Goal: Transaction & Acquisition: Purchase product/service

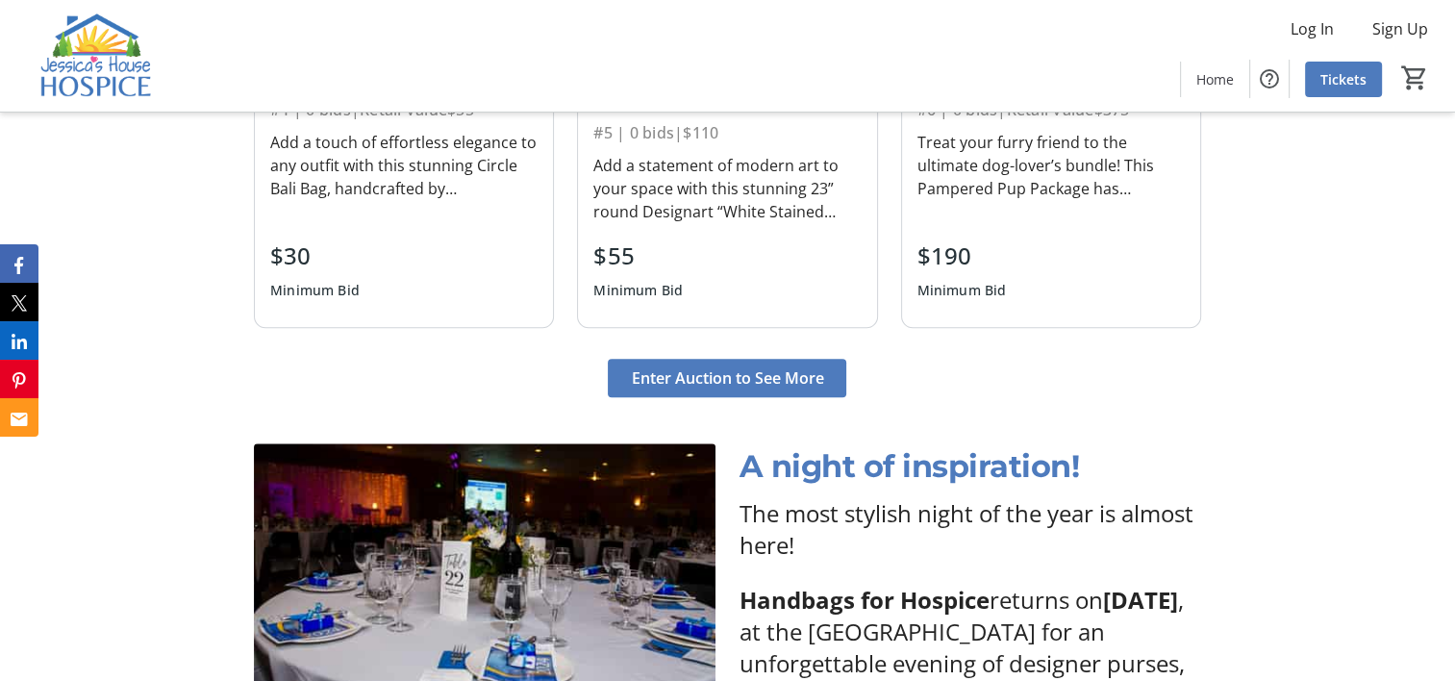
scroll to position [2309, 0]
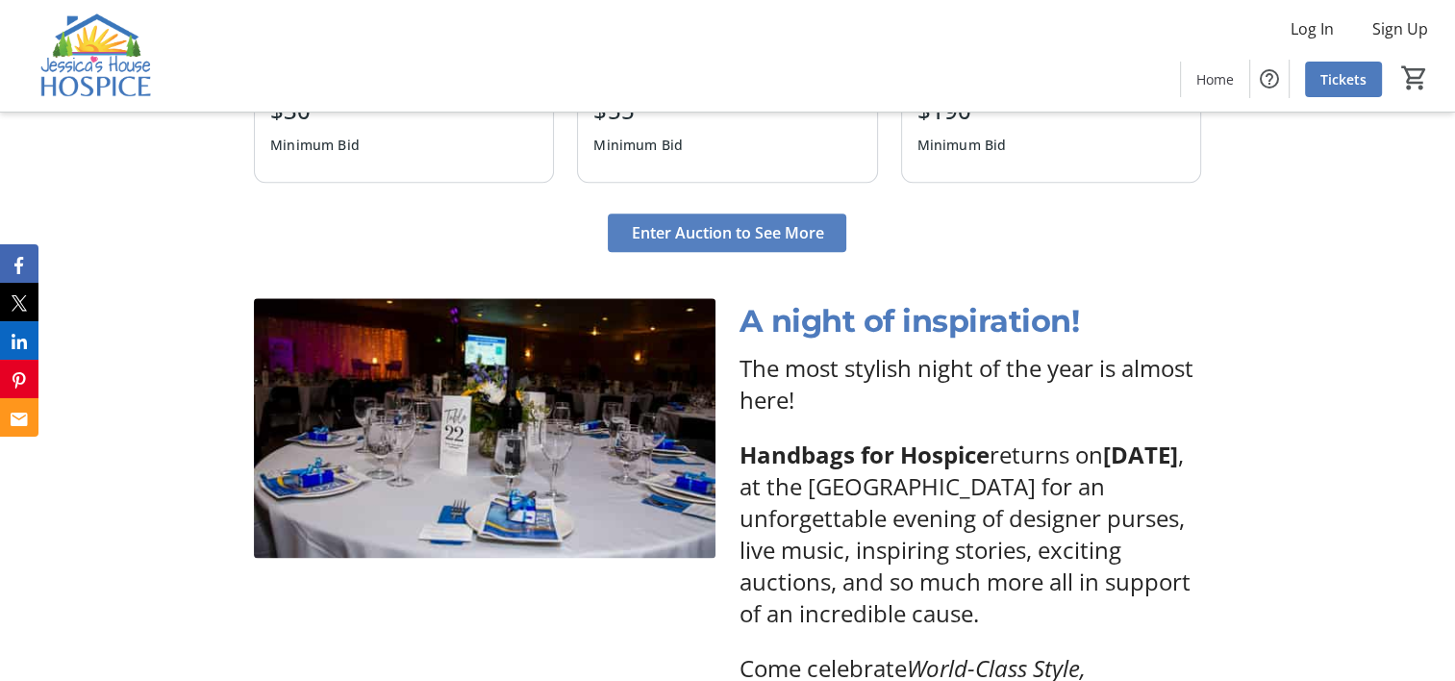
click at [738, 231] on span "Enter Auction to See More" at bounding box center [727, 232] width 192 height 23
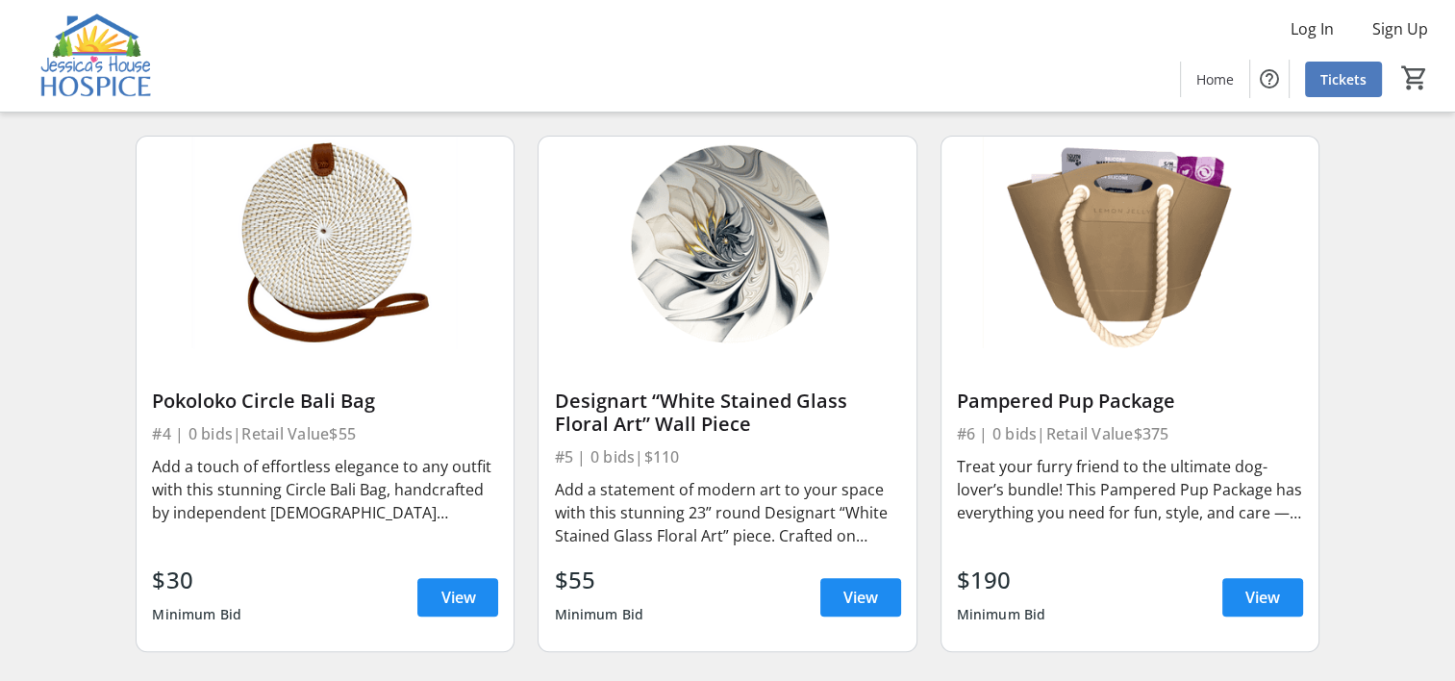
scroll to position [770, 0]
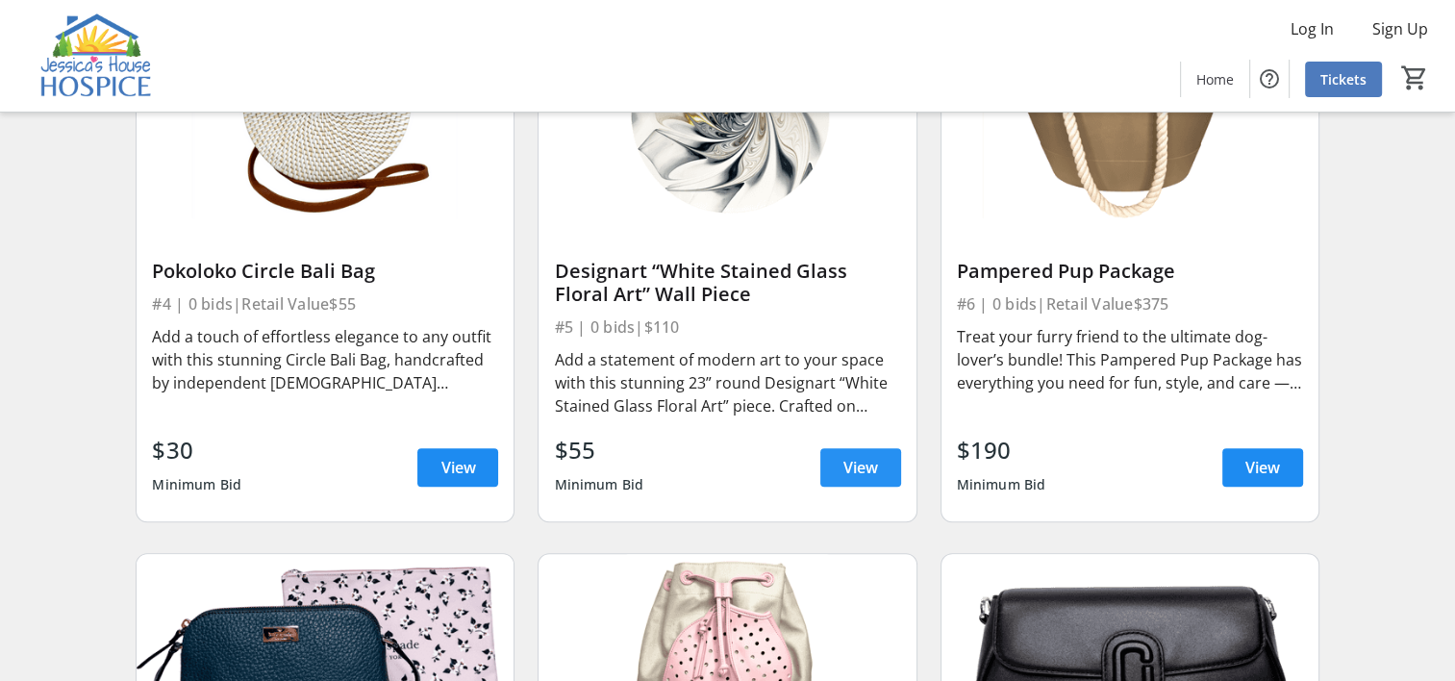
click at [871, 471] on span "View" at bounding box center [861, 467] width 35 height 23
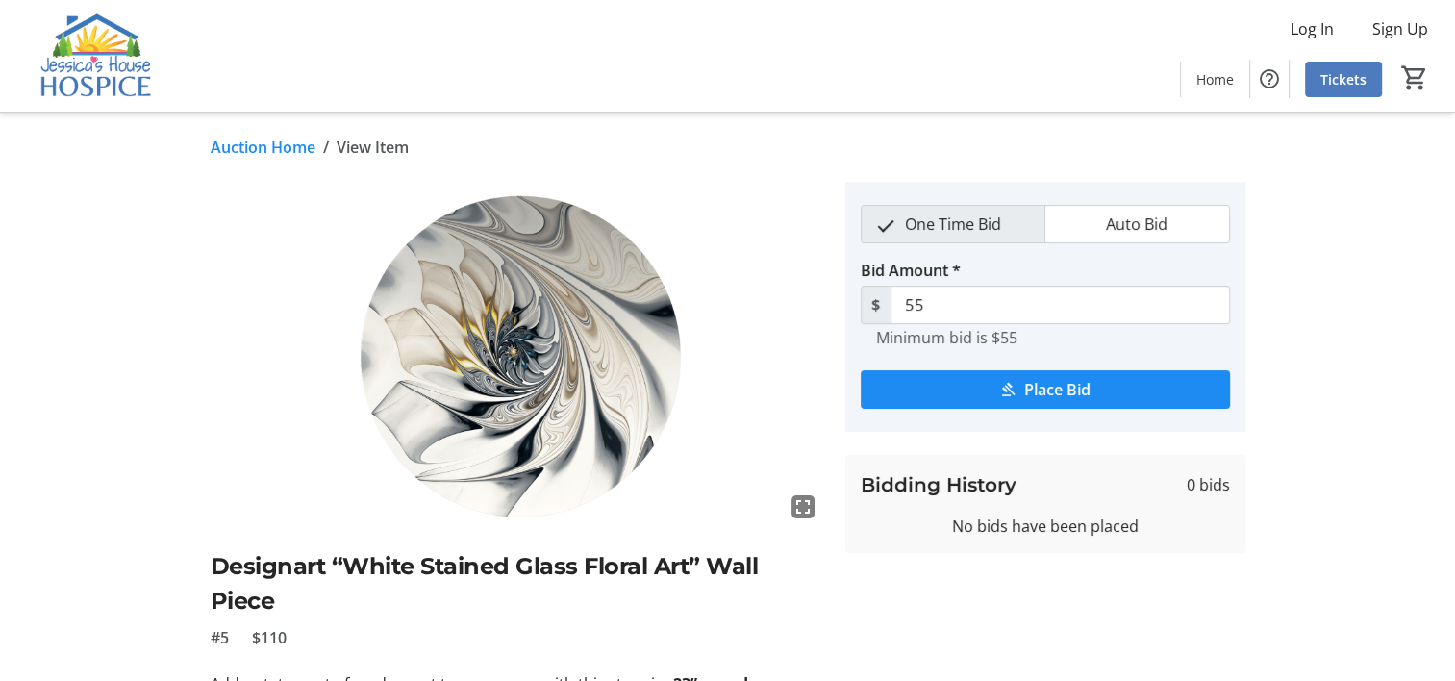
click at [252, 146] on link "Auction Home" at bounding box center [263, 147] width 105 height 23
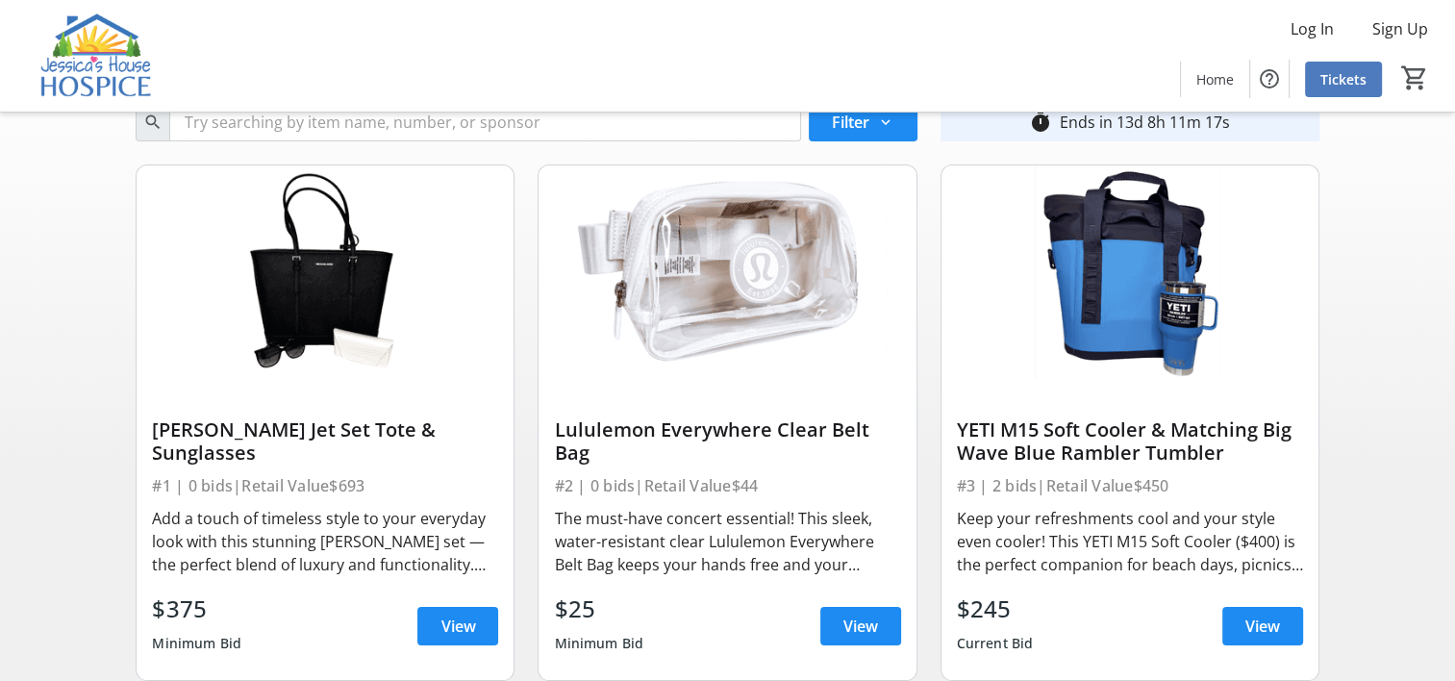
scroll to position [192, 0]
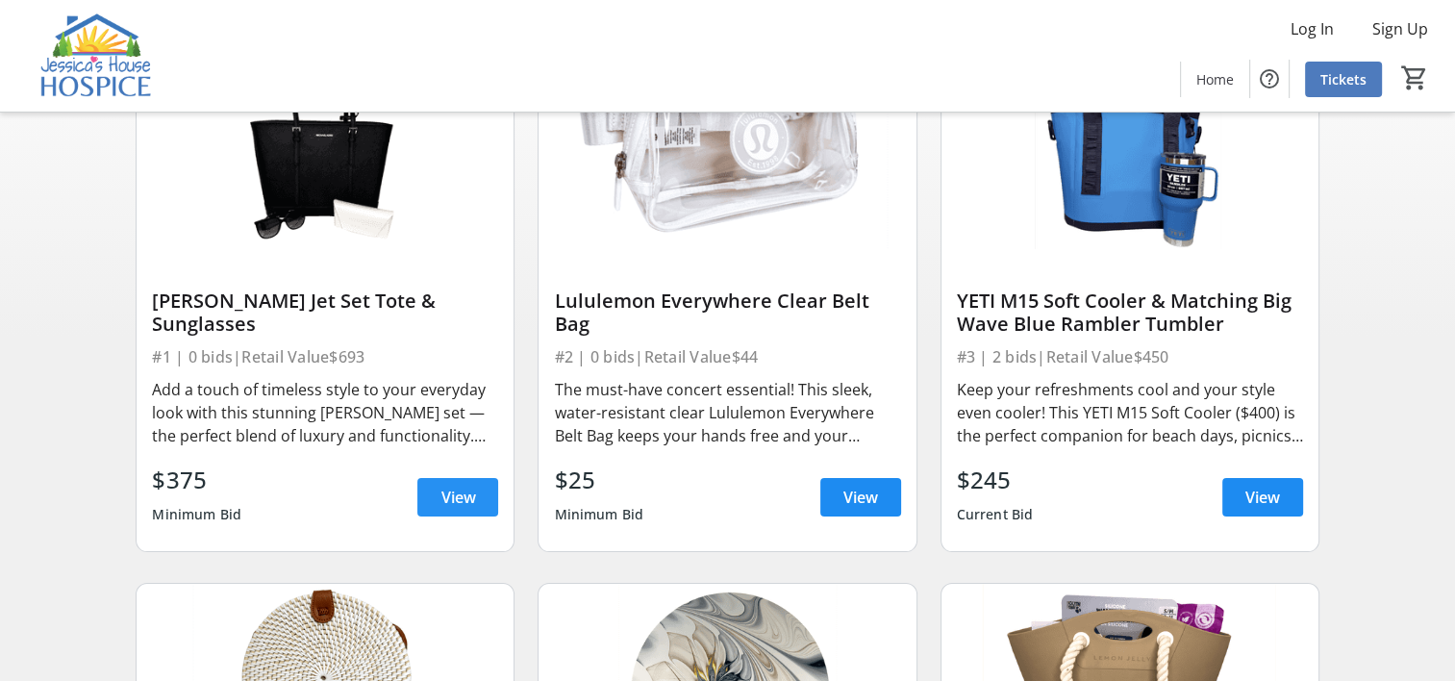
click at [450, 499] on span "View" at bounding box center [458, 497] width 35 height 23
